Goal: Transaction & Acquisition: Purchase product/service

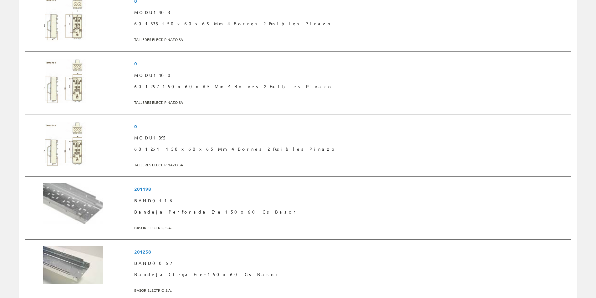
scroll to position [594, 0]
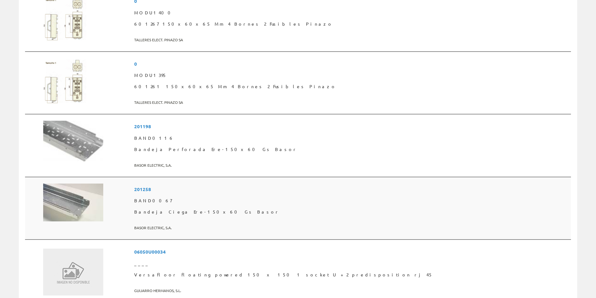
click at [210, 189] on span "201258" at bounding box center [351, 190] width 434 height 12
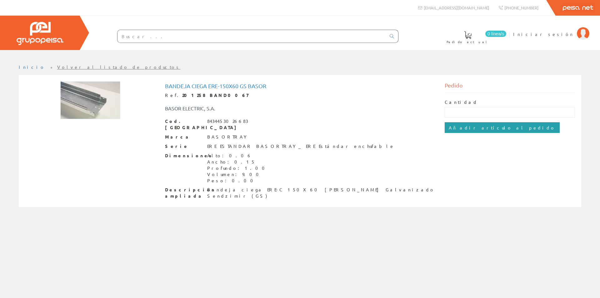
click at [460, 130] on input "Añadir artículo al pedido" at bounding box center [502, 127] width 115 height 11
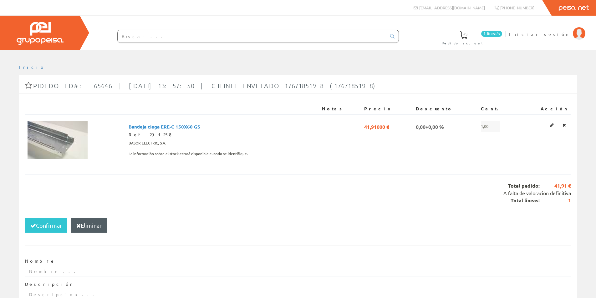
scroll to position [58, 0]
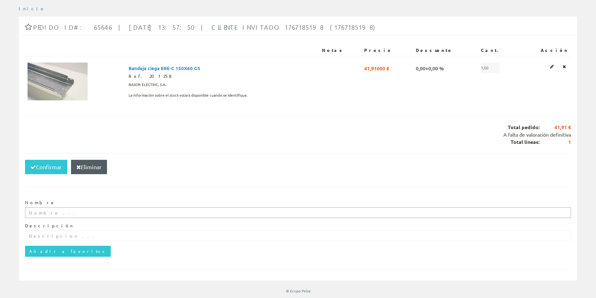
click at [67, 215] on input "text" at bounding box center [298, 212] width 546 height 11
click at [47, 168] on button "Confirmar" at bounding box center [46, 167] width 42 height 14
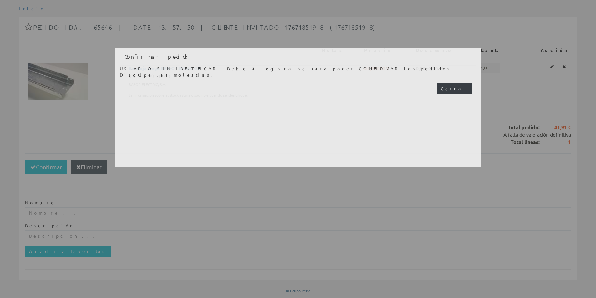
click at [454, 89] on button "Cerrar" at bounding box center [453, 88] width 35 height 11
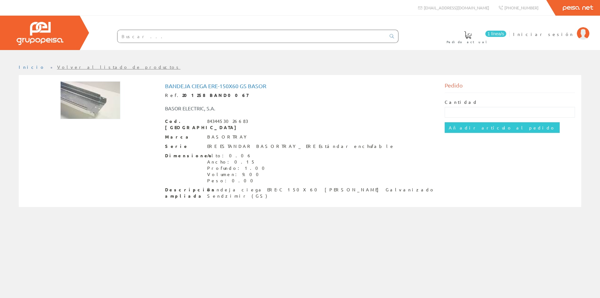
click at [185, 94] on strong "201258 BAND0067" at bounding box center [215, 95] width 66 height 6
click at [87, 100] on img at bounding box center [90, 100] width 60 height 38
click at [187, 94] on strong "201258 BAND0067" at bounding box center [215, 95] width 66 height 6
click at [196, 85] on h1 "Bandeja Ciega Ere-150x60 Gs Basor" at bounding box center [300, 86] width 270 height 6
click at [483, 124] on input "Añadir artículo al pedido" at bounding box center [502, 127] width 115 height 11
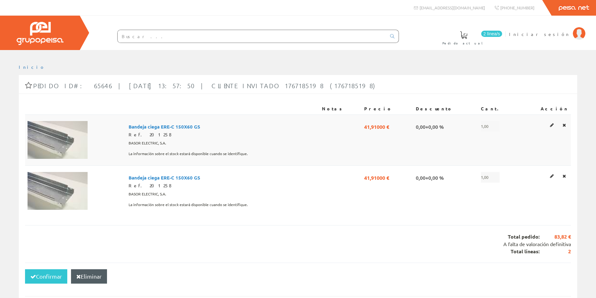
click at [173, 126] on span "Bandeja ciega ERE-C 150X60 GS" at bounding box center [165, 126] width 72 height 11
